Goal: Information Seeking & Learning: Learn about a topic

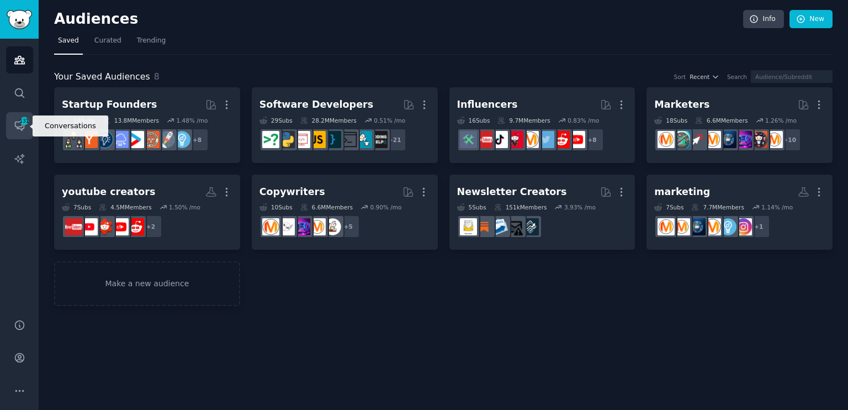
click at [19, 121] on span "131" at bounding box center [24, 121] width 10 height 8
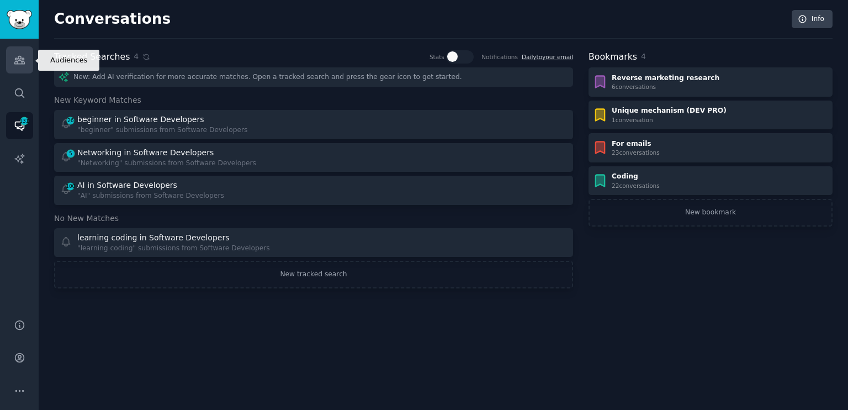
click at [24, 52] on link "Audiences" at bounding box center [19, 59] width 27 height 27
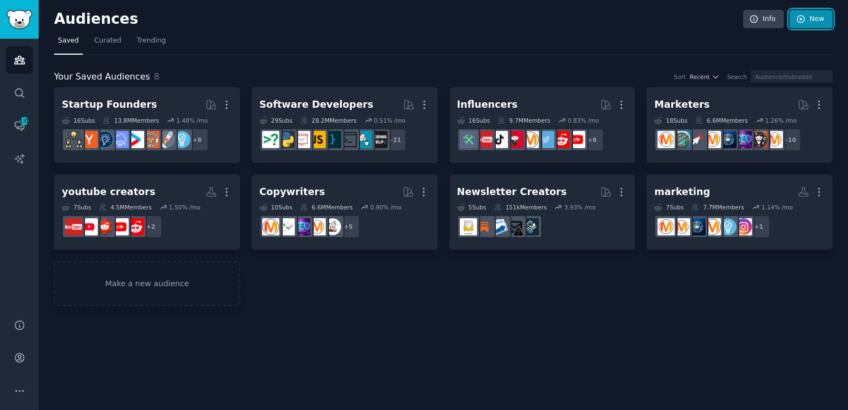
click at [816, 24] on link "New" at bounding box center [810, 19] width 43 height 19
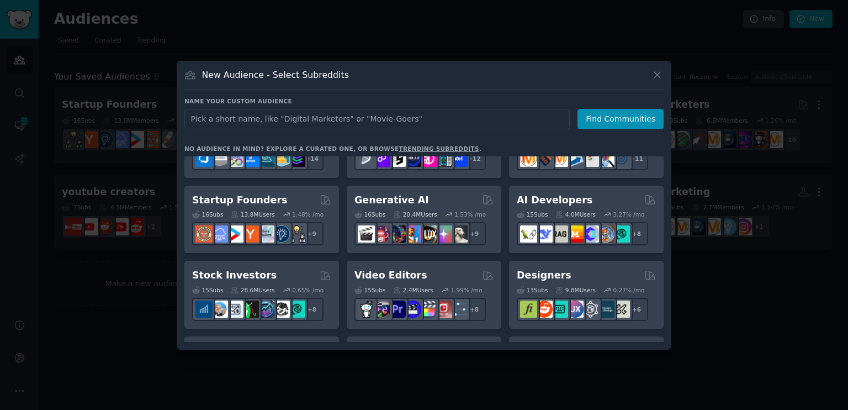
scroll to position [121, 0]
click at [386, 13] on div at bounding box center [424, 205] width 848 height 410
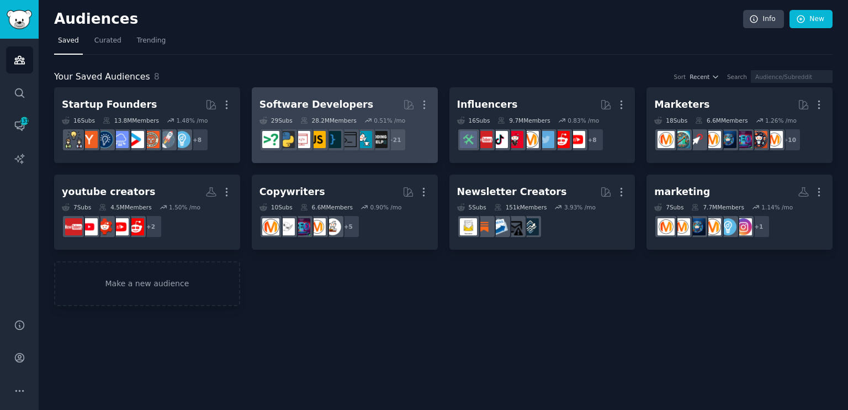
click at [331, 108] on div "Software Developers" at bounding box center [316, 105] width 114 height 14
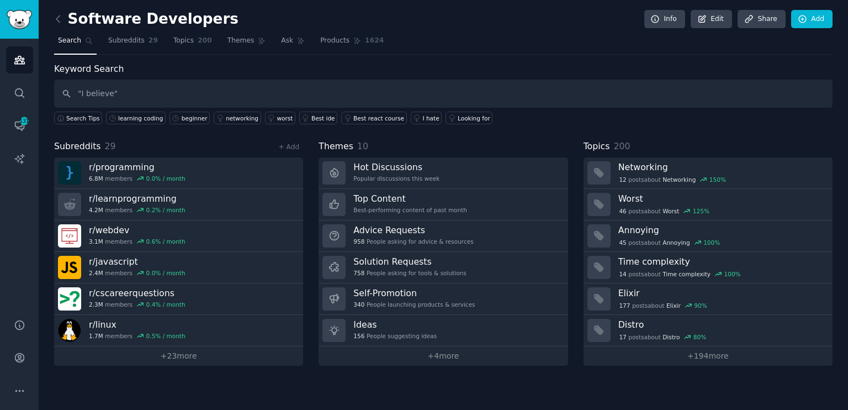
type input ""I believe""
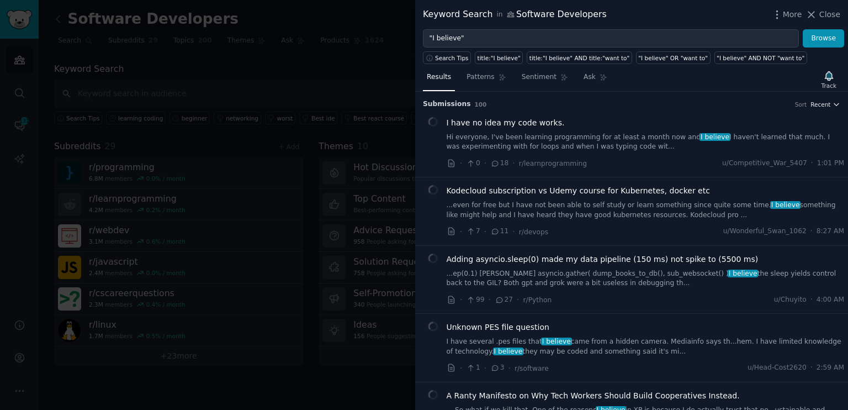
click at [826, 101] on span "Recent" at bounding box center [820, 104] width 20 height 8
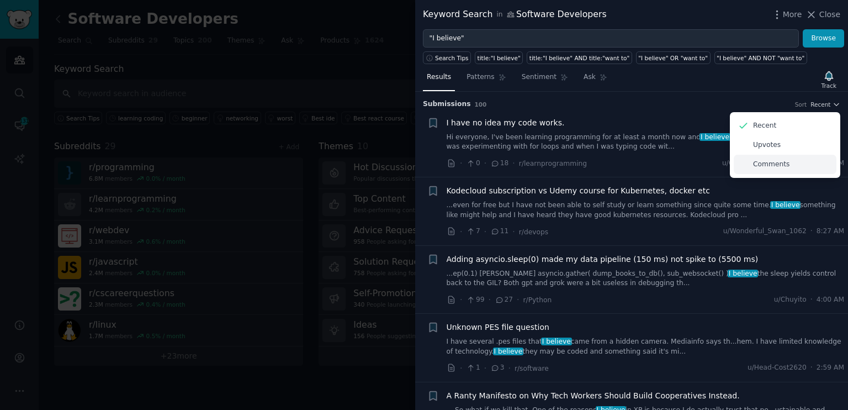
click at [764, 161] on p "Comments" at bounding box center [771, 164] width 36 height 10
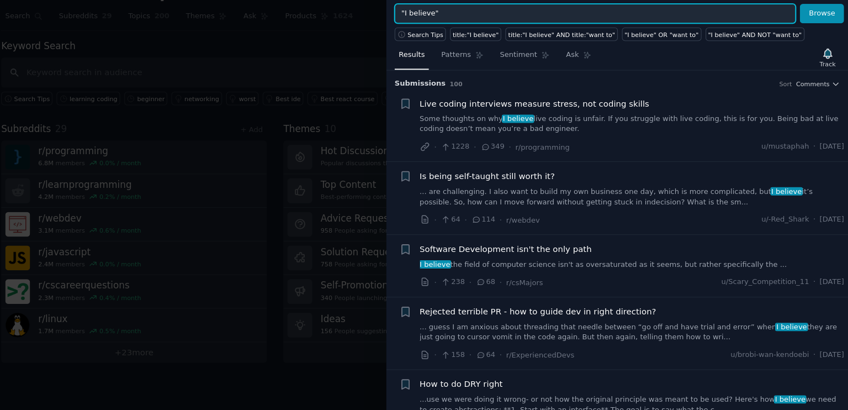
drag, startPoint x: 476, startPoint y: 40, endPoint x: 433, endPoint y: 40, distance: 43.6
click at [433, 40] on input ""I believe"" at bounding box center [611, 38] width 376 height 19
click at [802, 29] on button "Browse" at bounding box center [822, 38] width 41 height 19
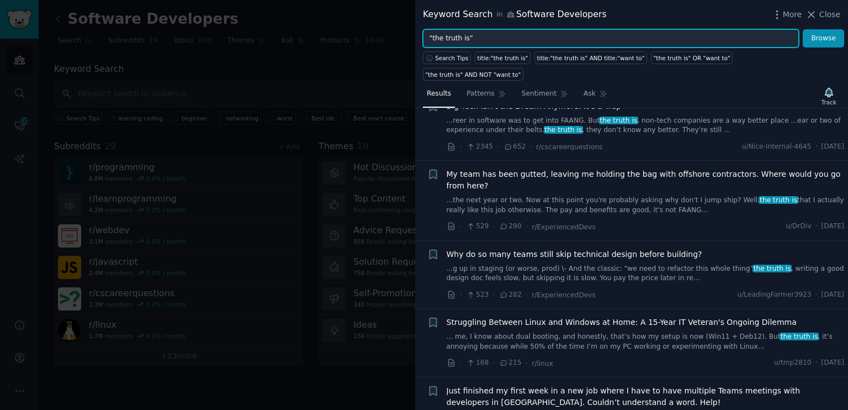
click at [472, 41] on input ""the truth is"" at bounding box center [611, 38] width 376 height 19
drag, startPoint x: 461, startPoint y: 41, endPoint x: 433, endPoint y: 38, distance: 28.9
click at [433, 38] on input ""the truth is"" at bounding box center [611, 38] width 376 height 19
type input ""need help with""
click at [802, 29] on button "Browse" at bounding box center [822, 38] width 41 height 19
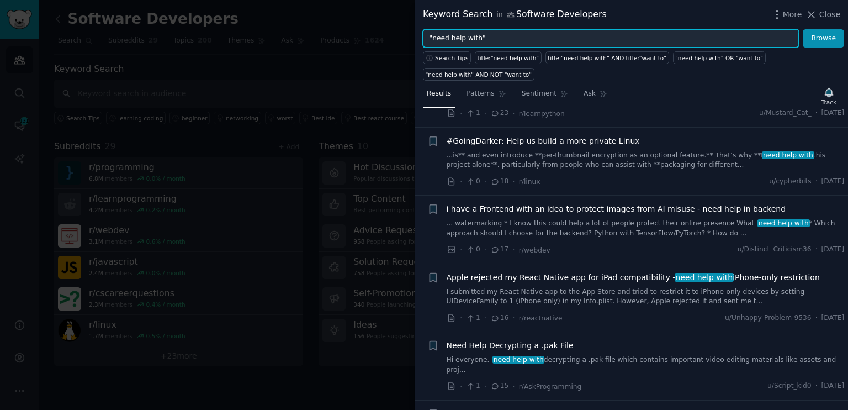
scroll to position [131, 0]
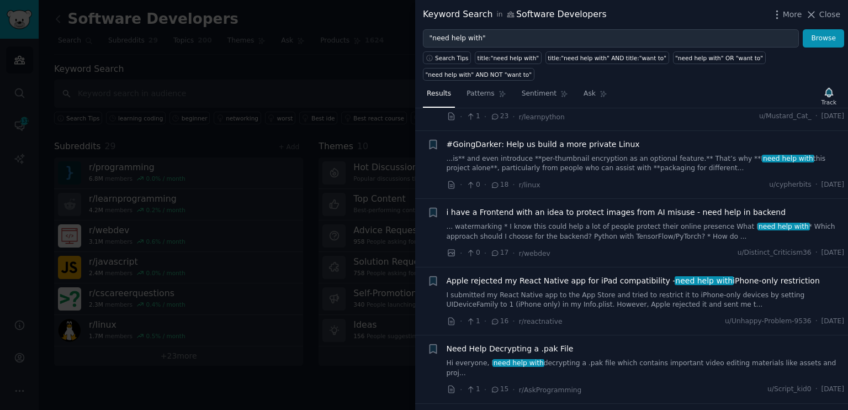
click at [274, 70] on div at bounding box center [424, 205] width 848 height 410
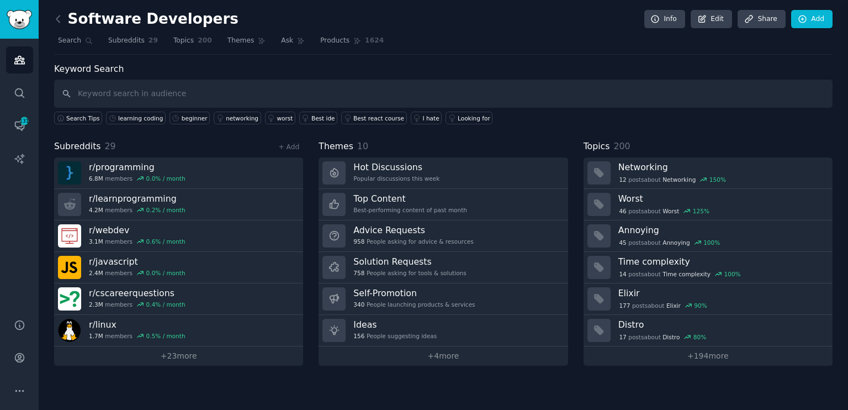
click at [14, 56] on icon "Sidebar" at bounding box center [20, 60] width 12 height 12
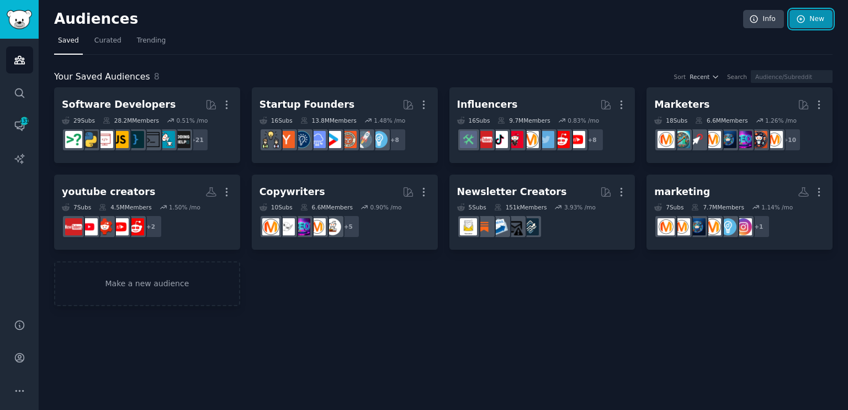
click at [819, 17] on link "New" at bounding box center [810, 19] width 43 height 19
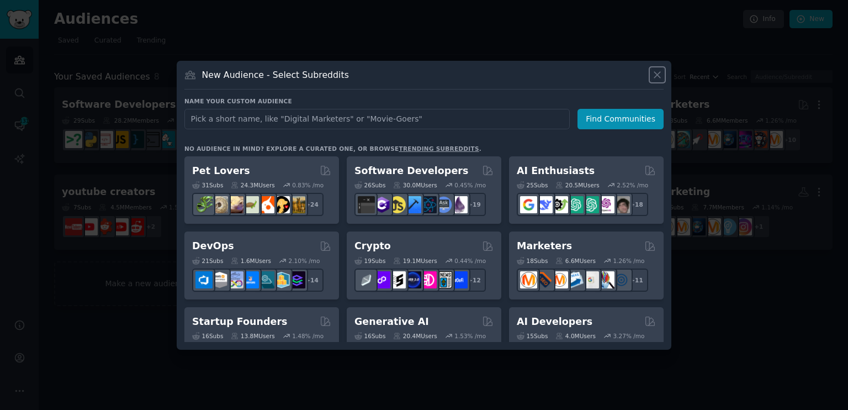
click at [660, 73] on icon at bounding box center [657, 75] width 12 height 12
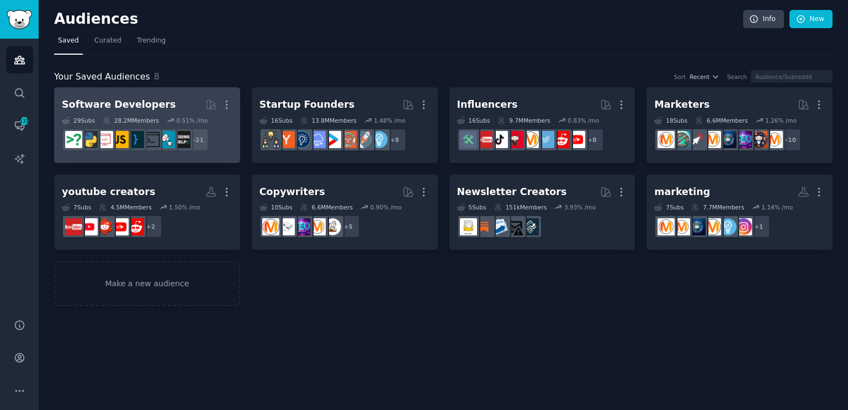
click at [157, 103] on h2 "Software Developers Curated by GummySearch More" at bounding box center [147, 104] width 171 height 19
